Goal: Transaction & Acquisition: Obtain resource

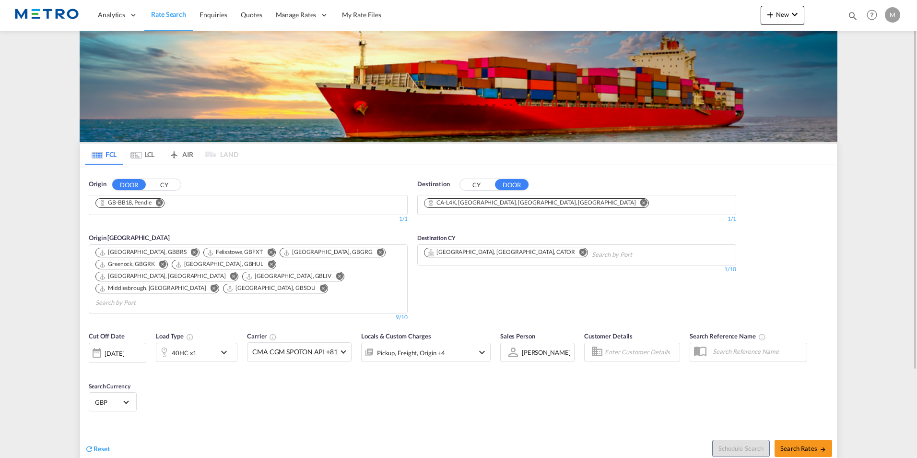
click at [103, 444] on span "Reset" at bounding box center [102, 448] width 16 height 8
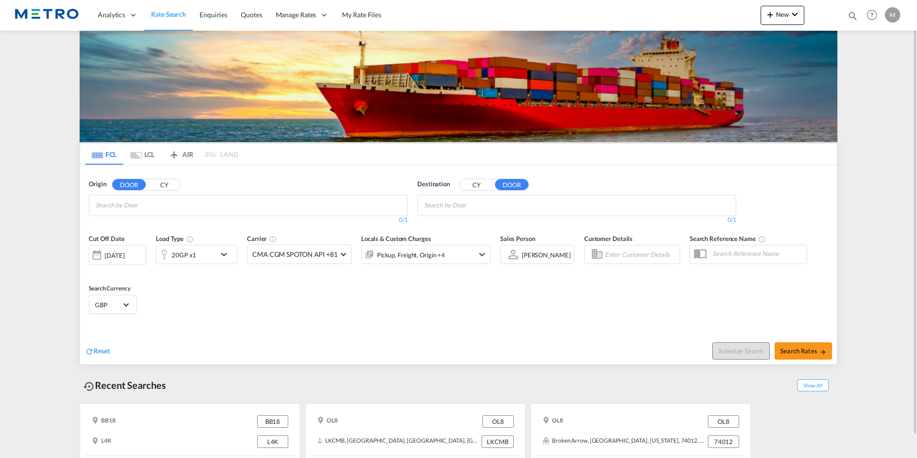
click at [169, 207] on input "Chips input." at bounding box center [140, 205] width 91 height 15
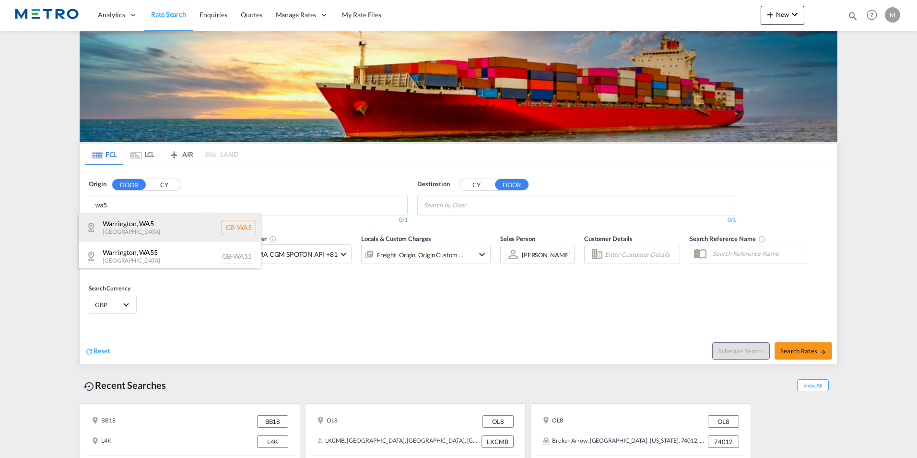
type input "wa5"
click at [187, 224] on div "[GEOGRAPHIC_DATA] , WA5 [GEOGRAPHIC_DATA] [GEOGRAPHIC_DATA]-WA5" at bounding box center [170, 227] width 182 height 29
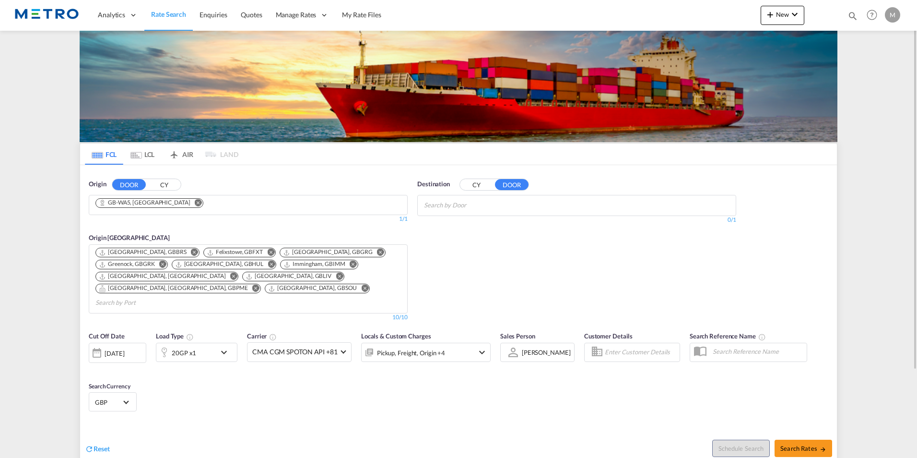
drag, startPoint x: 472, startPoint y: 183, endPoint x: 482, endPoint y: 189, distance: 11.4
click at [473, 183] on button "CY" at bounding box center [477, 184] width 34 height 11
click at [486, 212] on md-autocomplete-wrap "Chips container with autocompletion. Enter the text area, type text to search, …" at bounding box center [469, 205] width 91 height 15
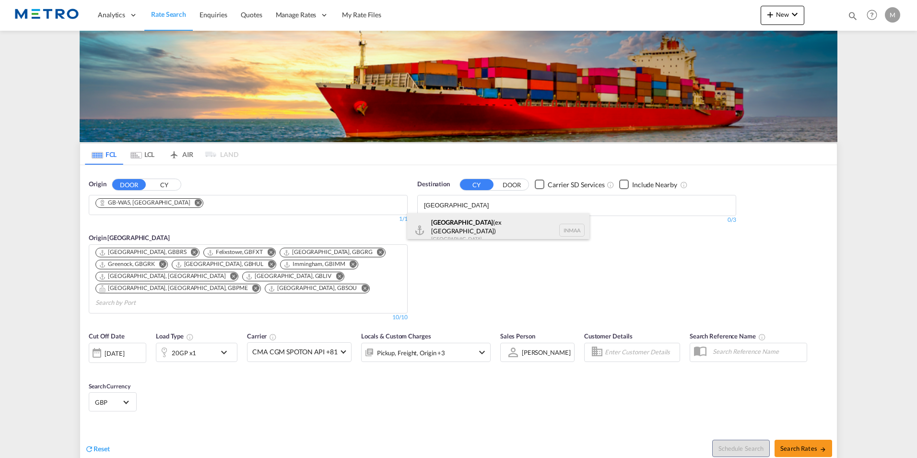
type input "[GEOGRAPHIC_DATA]"
click at [487, 234] on div "[GEOGRAPHIC_DATA] (ex [GEOGRAPHIC_DATA]) [GEOGRAPHIC_DATA] [GEOGRAPHIC_DATA]" at bounding box center [498, 230] width 182 height 35
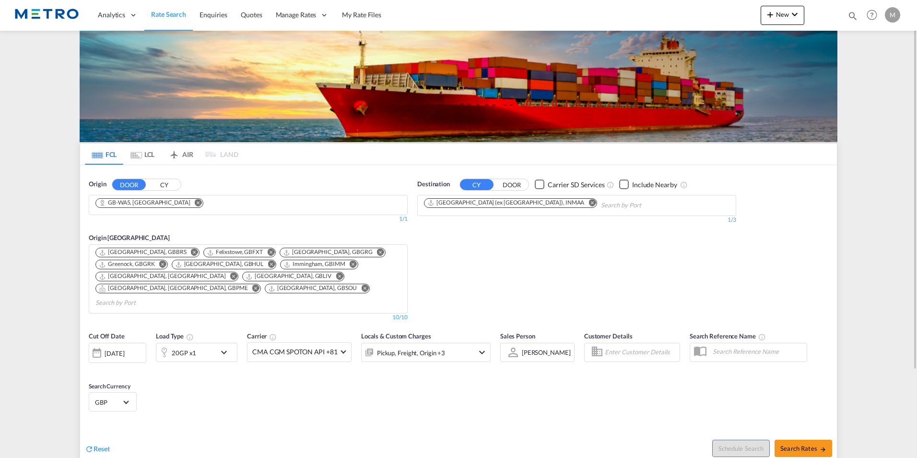
click at [220, 346] on md-icon "icon-chevron-down" at bounding box center [226, 352] width 16 height 12
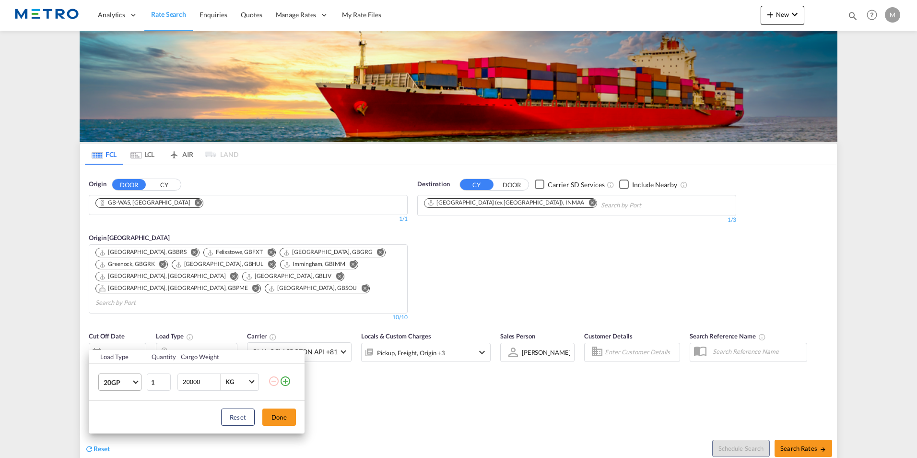
drag, startPoint x: 124, startPoint y: 387, endPoint x: 125, endPoint y: 393, distance: 6.3
click at [125, 386] on span "20GP" at bounding box center [118, 383] width 28 height 10
click at [124, 388] on md-option "40HC" at bounding box center [128, 388] width 65 height 23
click at [275, 419] on button "Done" at bounding box center [279, 416] width 34 height 17
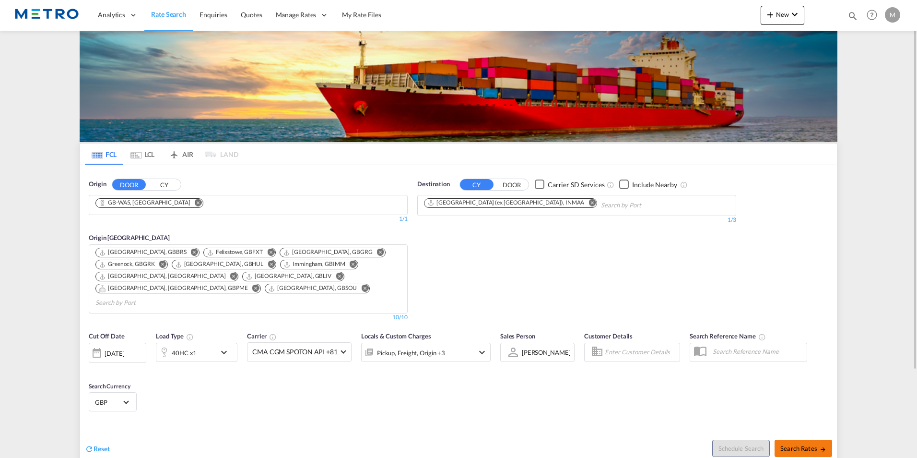
click at [817, 439] on button "Search Rates" at bounding box center [804, 447] width 58 height 17
type input "WA5 to INMAA / [DATE]"
